Goal: Information Seeking & Learning: Learn about a topic

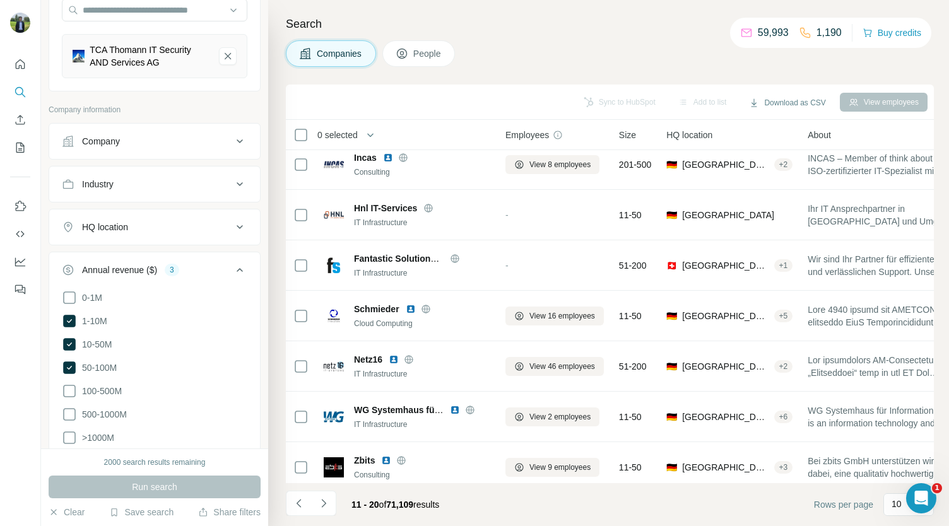
scroll to position [177, 0]
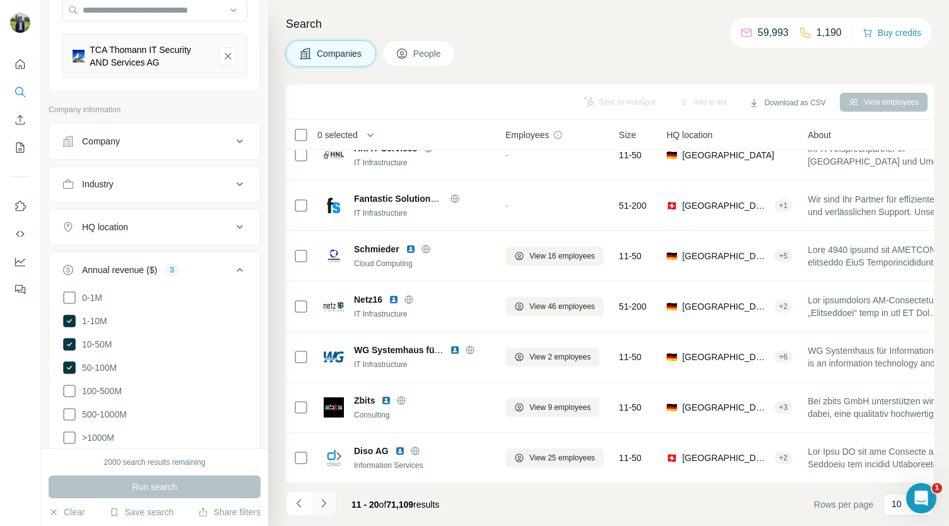
click at [325, 494] on button "Navigate to next page" at bounding box center [323, 503] width 25 height 25
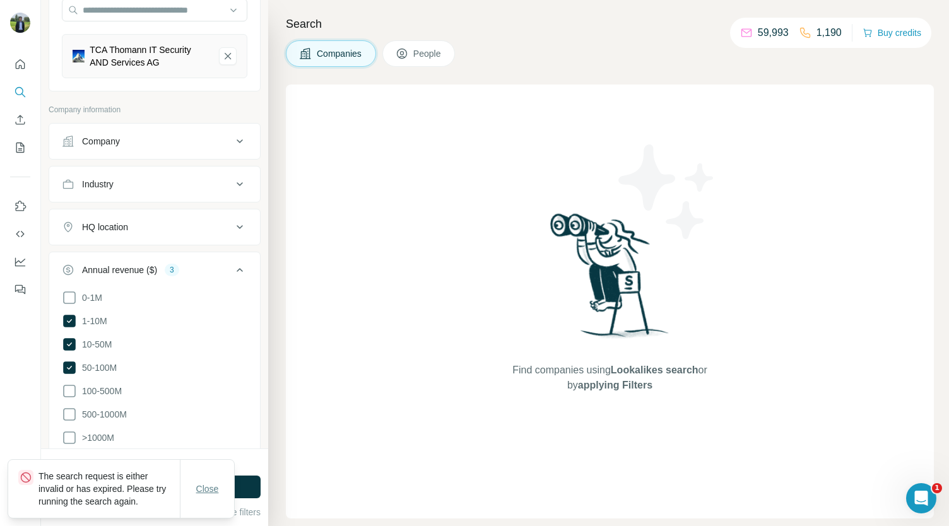
click at [209, 480] on button "Close" at bounding box center [207, 489] width 40 height 23
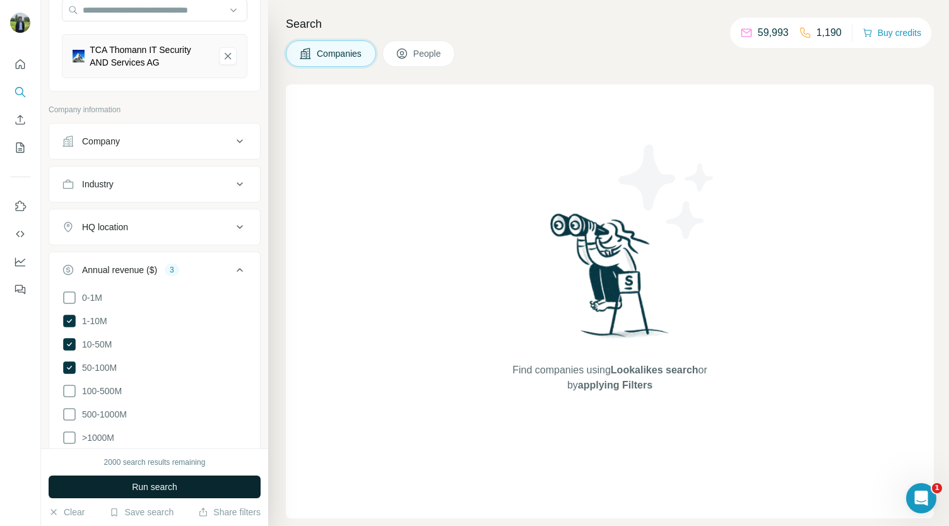
click at [214, 484] on button "Run search" at bounding box center [155, 487] width 212 height 23
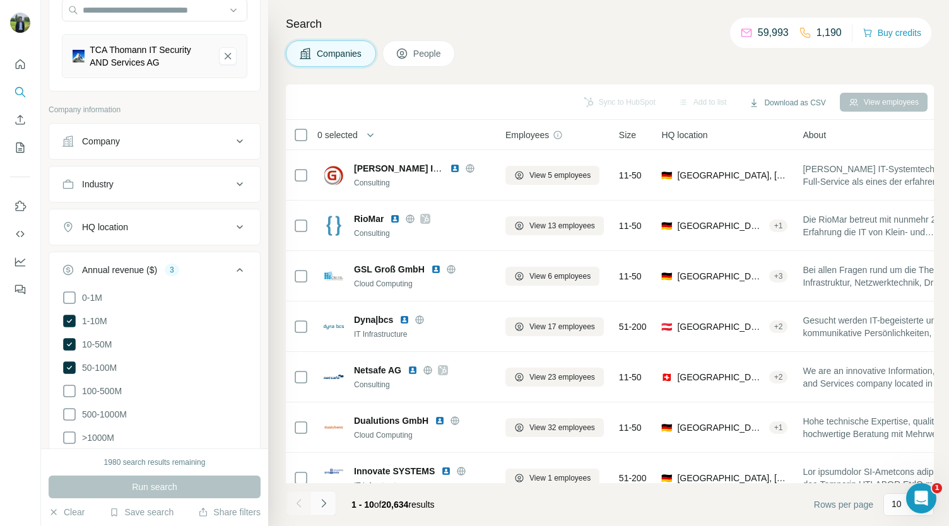
click at [319, 503] on icon "Navigate to next page" at bounding box center [323, 503] width 13 height 13
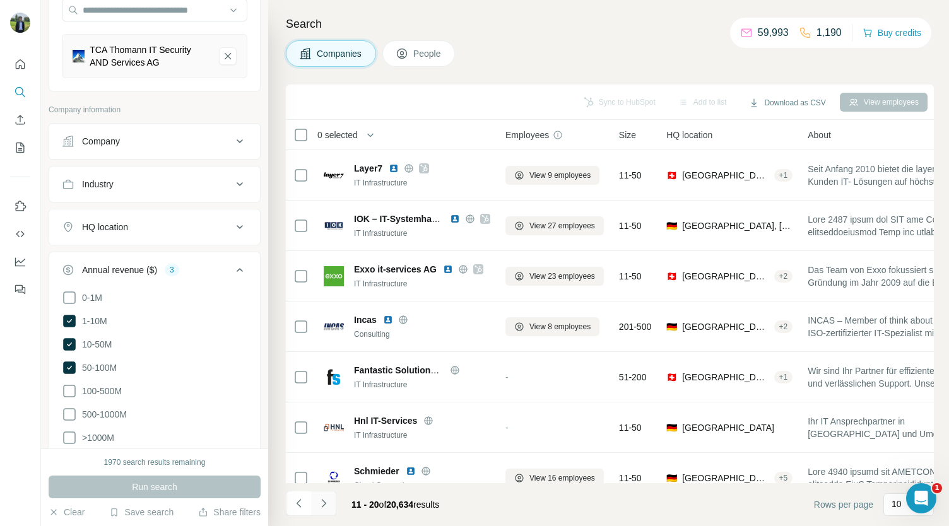
click at [319, 503] on icon "Navigate to next page" at bounding box center [323, 503] width 13 height 13
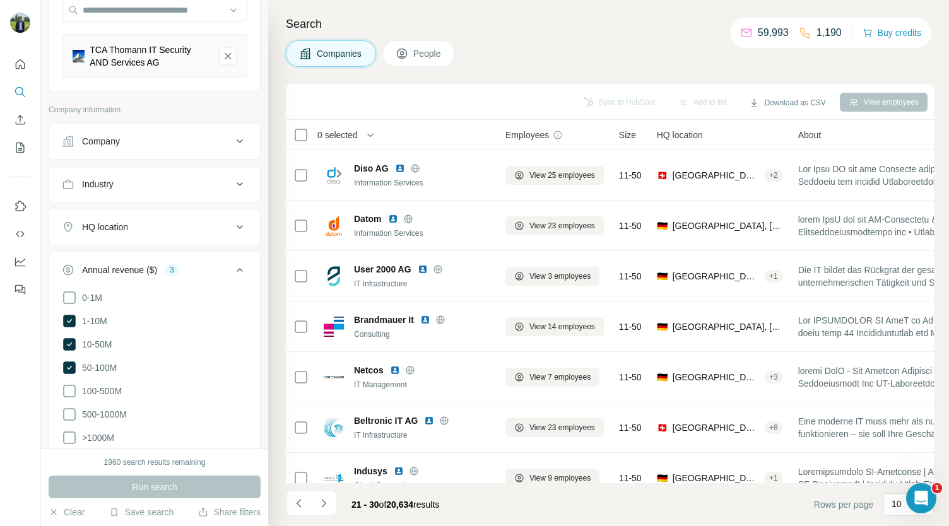
click at [193, 267] on div "Annual revenue ($) 3" at bounding box center [147, 270] width 170 height 13
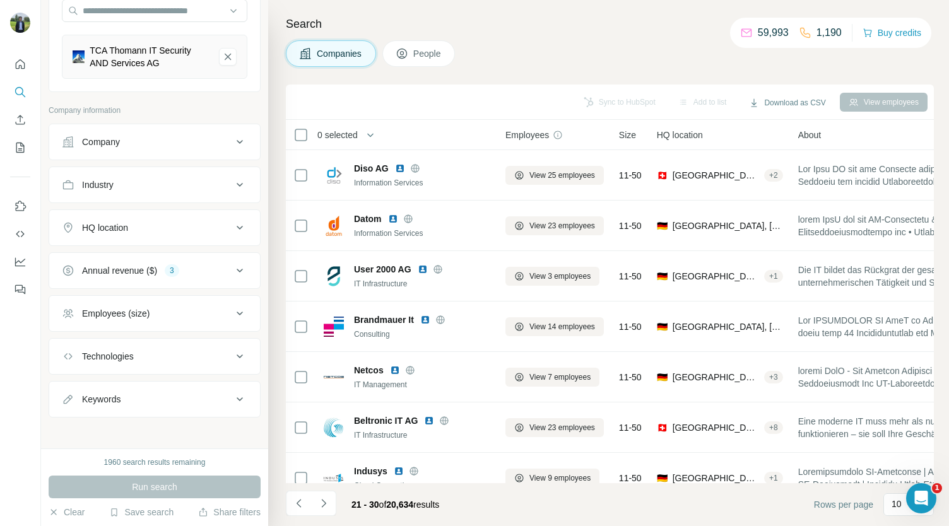
click at [189, 307] on div "Employees (size)" at bounding box center [147, 313] width 170 height 13
click at [180, 221] on div "HQ location" at bounding box center [147, 227] width 170 height 13
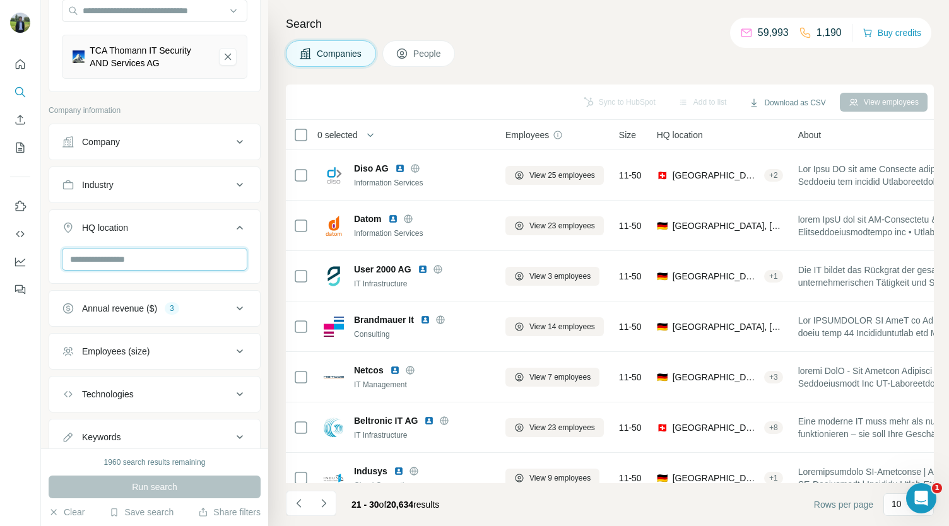
click at [150, 254] on input "text" at bounding box center [154, 259] width 185 height 23
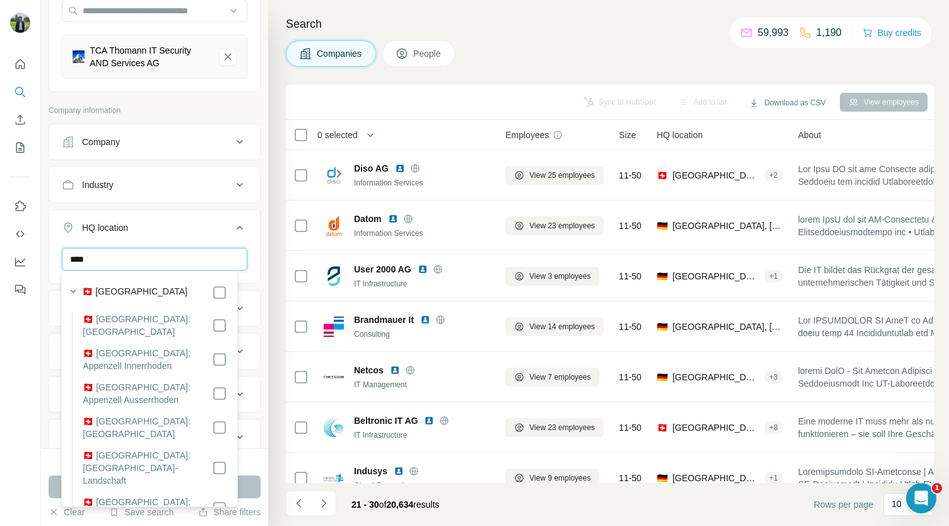
type input "****"
click at [211, 231] on div "HQ location 1" at bounding box center [147, 227] width 170 height 13
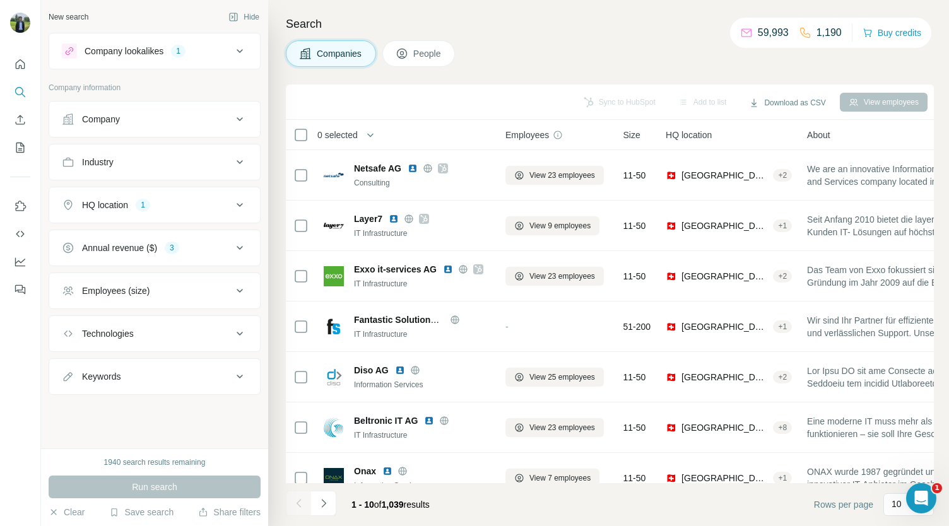
click at [187, 209] on div "HQ location 1" at bounding box center [147, 205] width 170 height 13
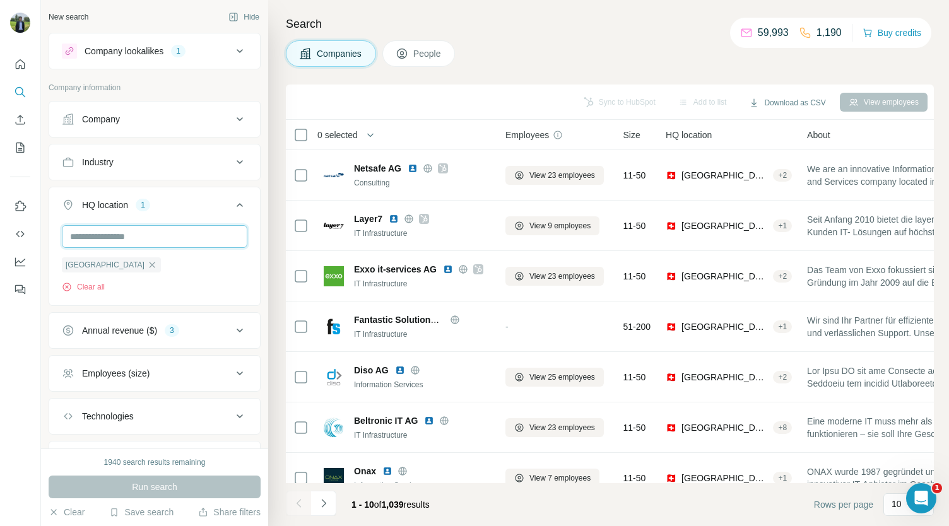
click at [137, 232] on input "text" at bounding box center [154, 236] width 185 height 23
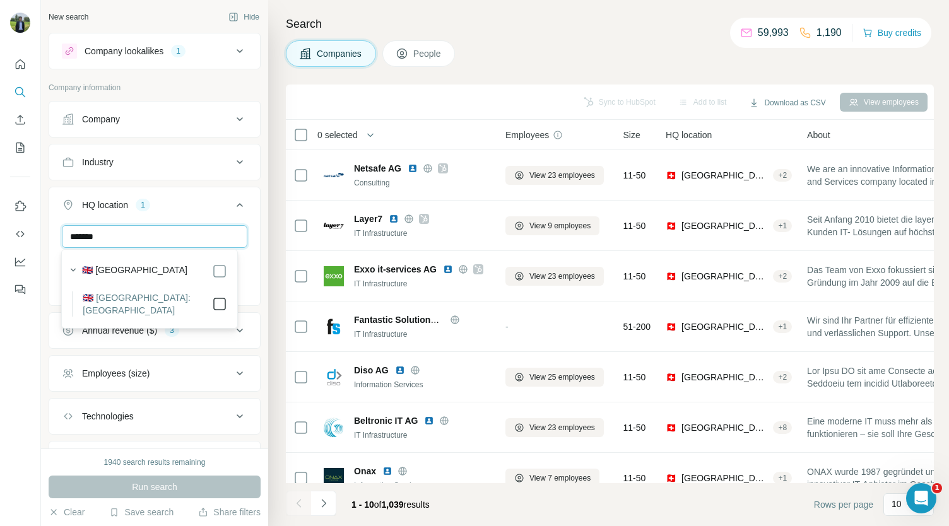
type input "*******"
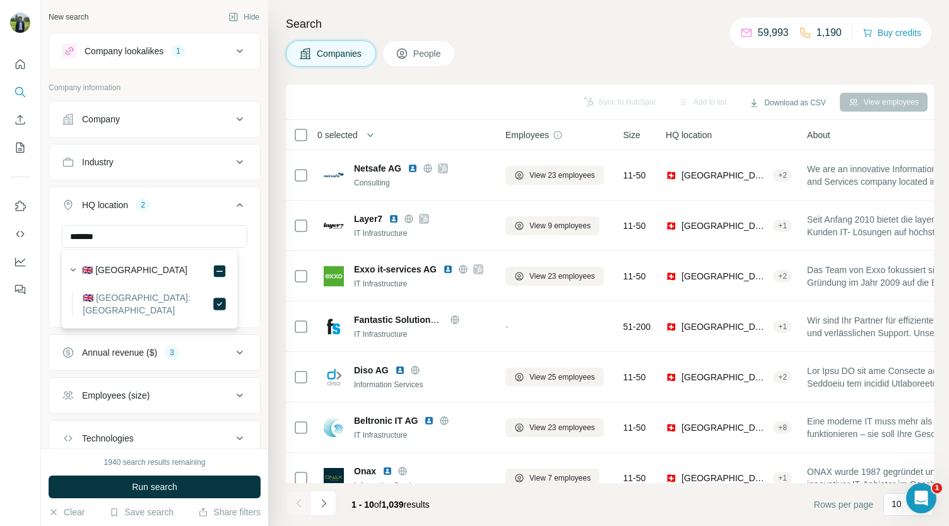
click at [187, 218] on button "HQ location 2" at bounding box center [154, 207] width 211 height 35
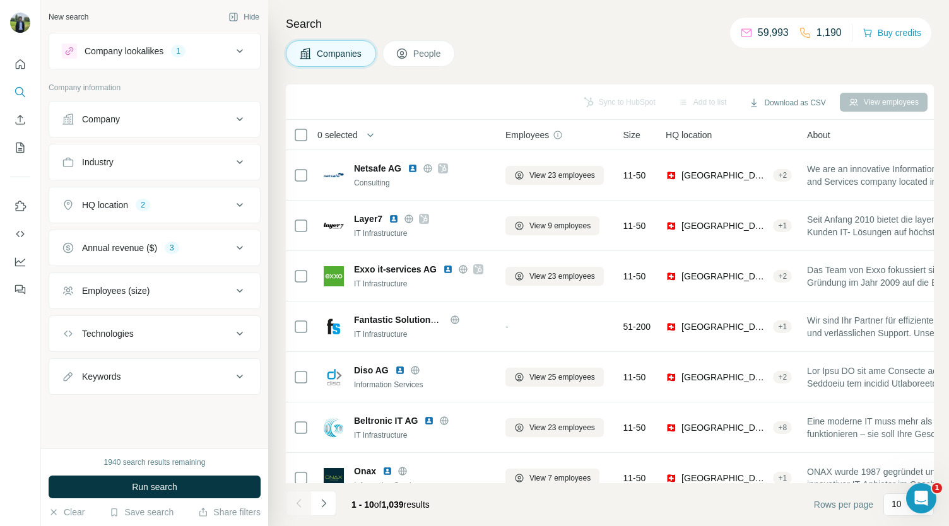
click at [201, 207] on div "HQ location 2" at bounding box center [147, 205] width 170 height 13
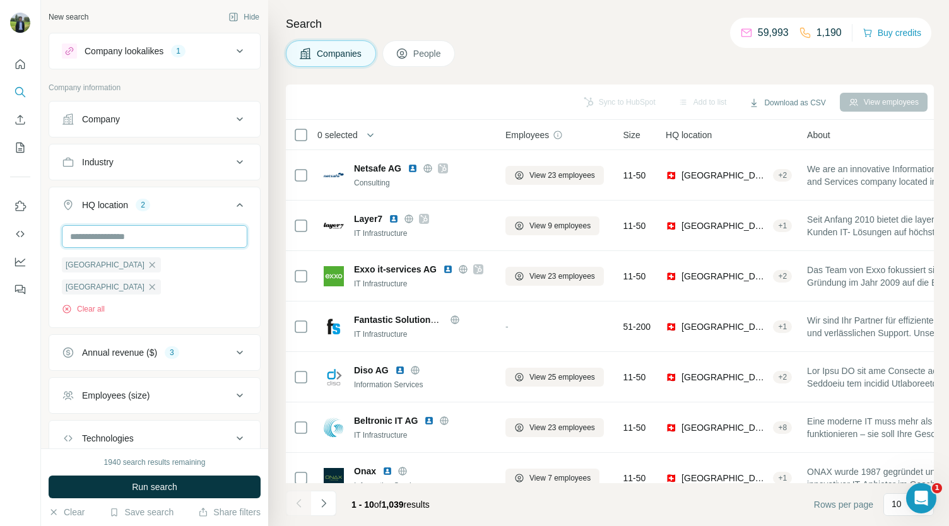
click at [183, 237] on input "text" at bounding box center [154, 236] width 185 height 23
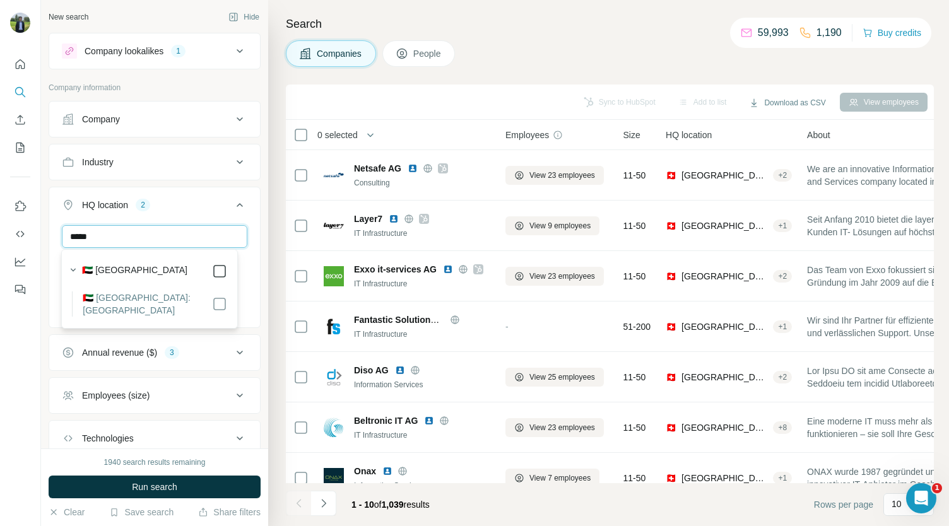
type input "*****"
click at [216, 264] on icon at bounding box center [219, 271] width 15 height 15
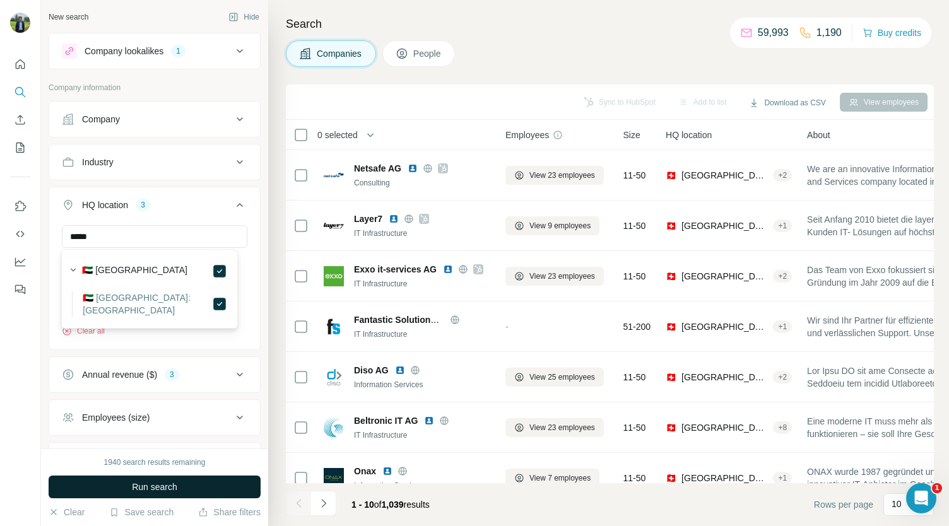
click at [149, 495] on button "Run search" at bounding box center [155, 487] width 212 height 23
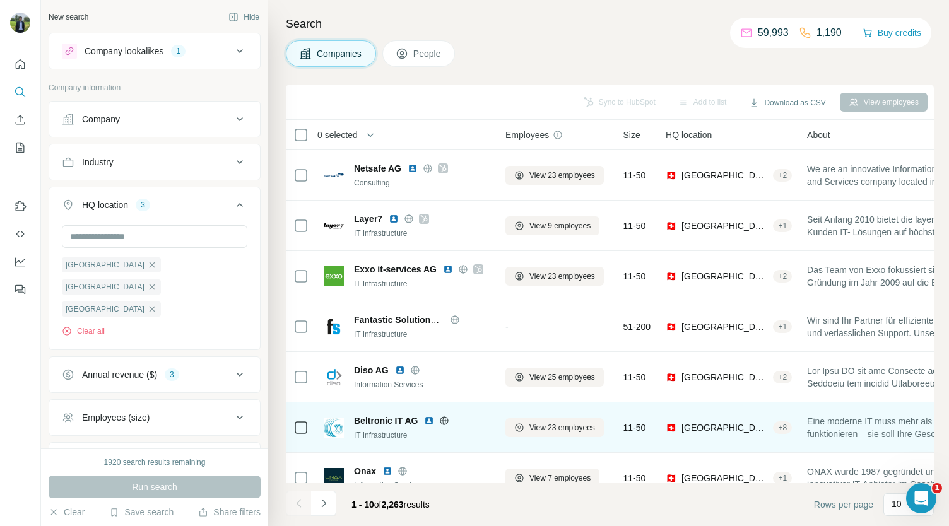
scroll to position [38, 0]
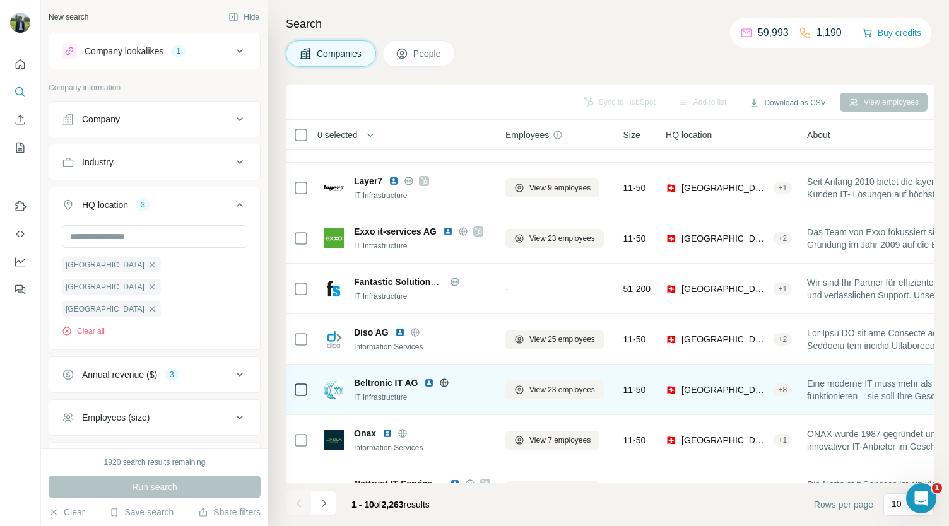
click at [428, 381] on img at bounding box center [429, 383] width 10 height 10
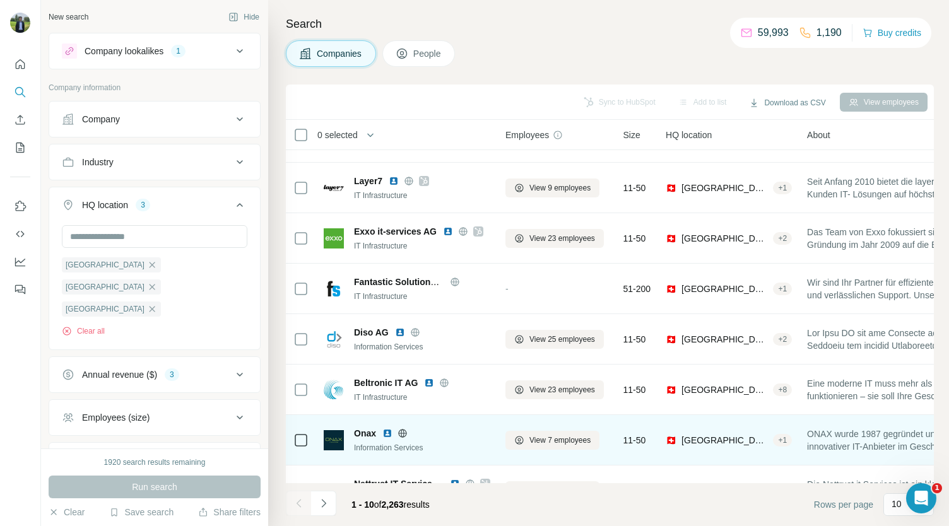
click at [387, 432] on img at bounding box center [387, 433] width 10 height 10
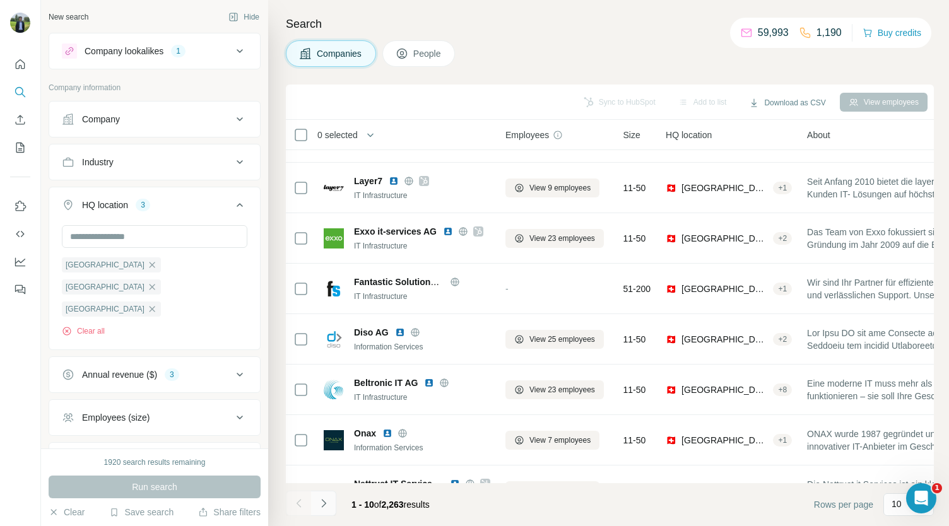
click at [315, 503] on button "Navigate to next page" at bounding box center [323, 503] width 25 height 25
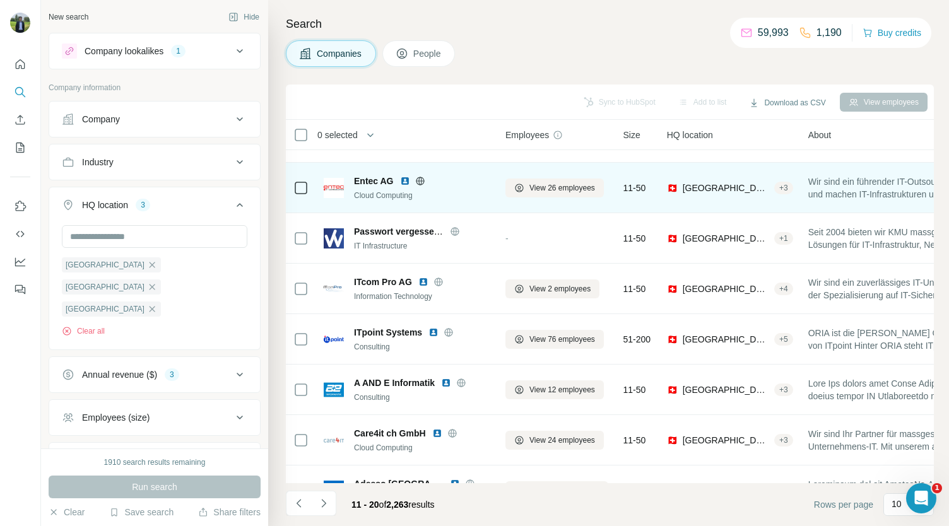
click at [405, 180] on img at bounding box center [405, 181] width 10 height 10
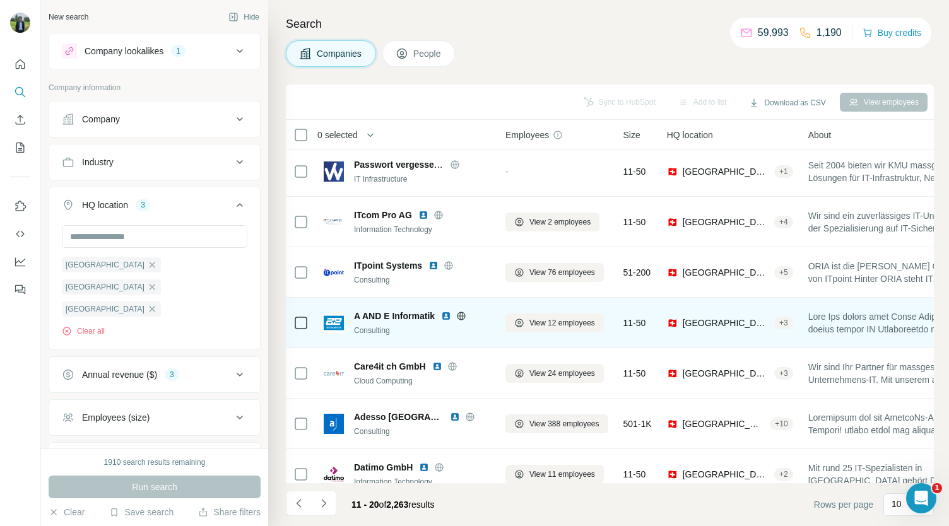
scroll to position [107, 0]
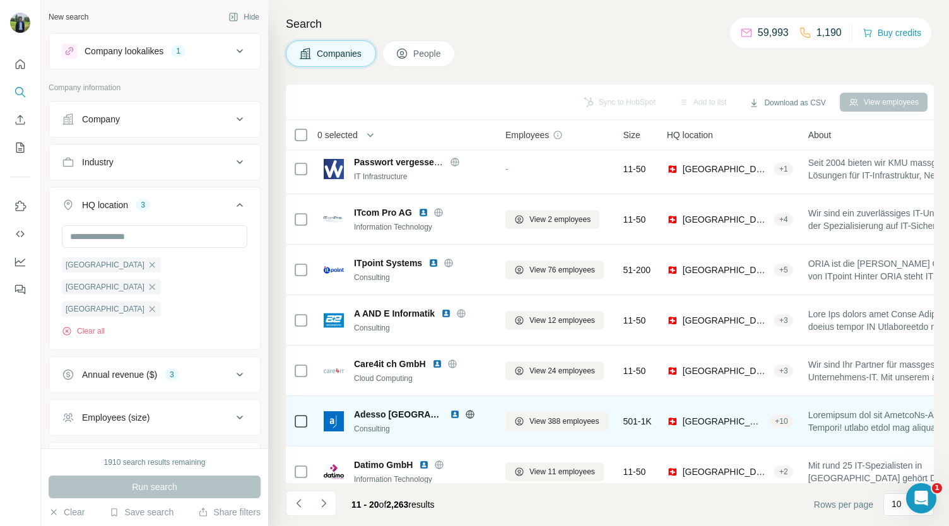
click at [450, 414] on img at bounding box center [455, 414] width 10 height 10
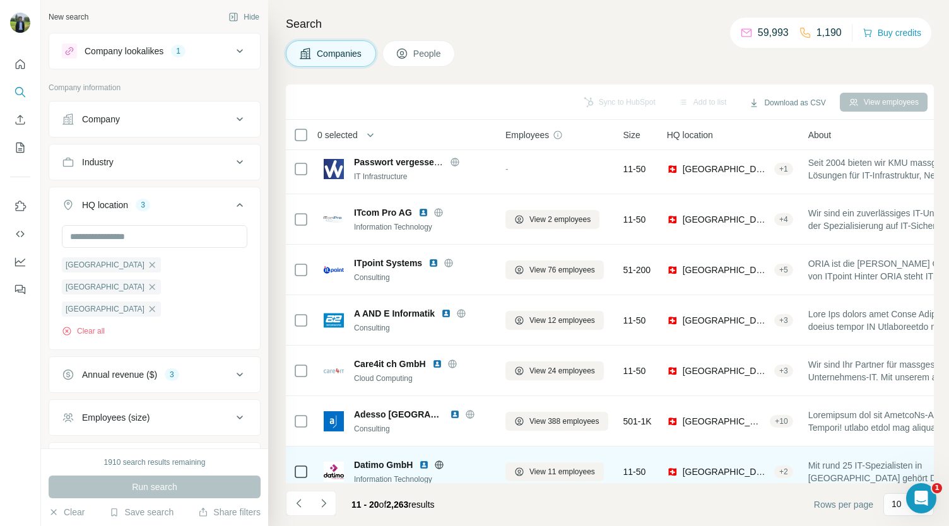
scroll to position [177, 0]
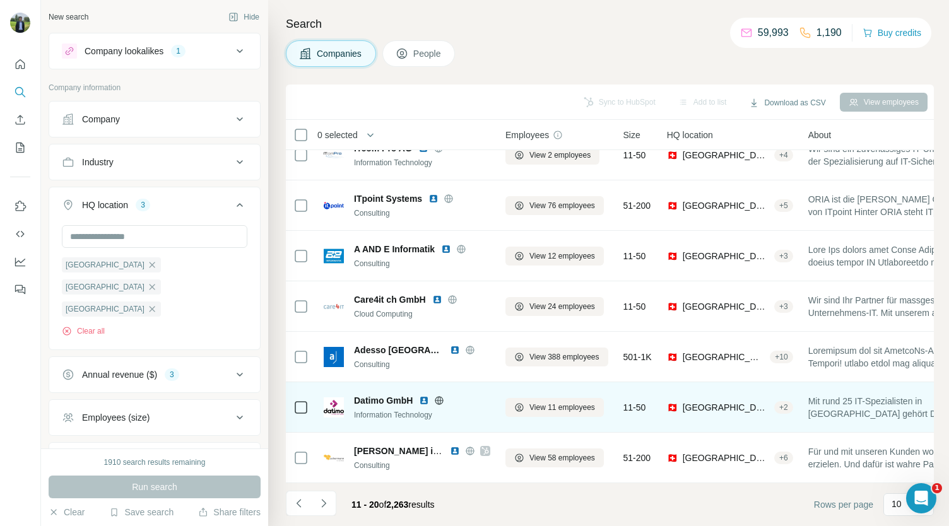
click at [425, 396] on img at bounding box center [424, 401] width 10 height 10
